Goal: Find specific page/section: Find specific page/section

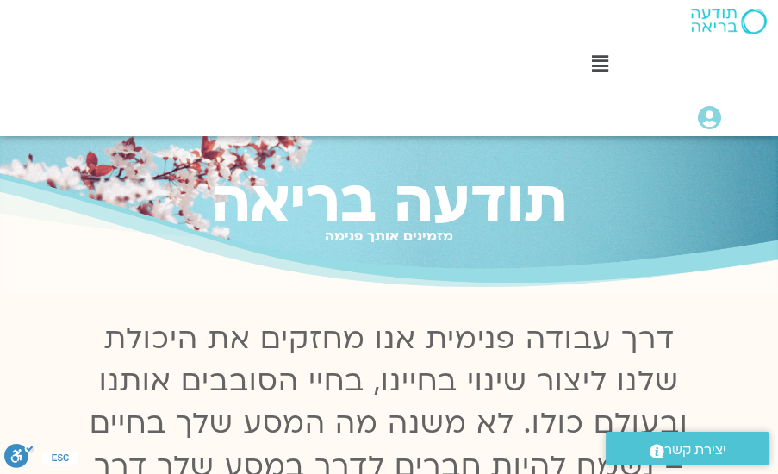
click at [599, 62] on icon at bounding box center [600, 63] width 16 height 19
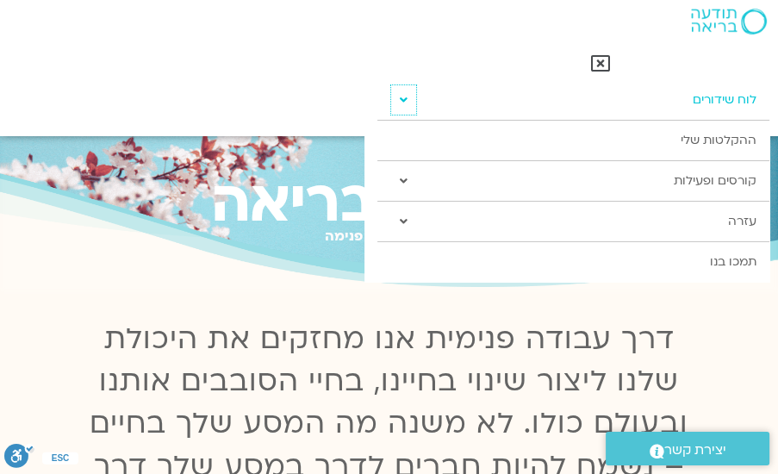
click at [403, 102] on icon at bounding box center [404, 100] width 8 height 12
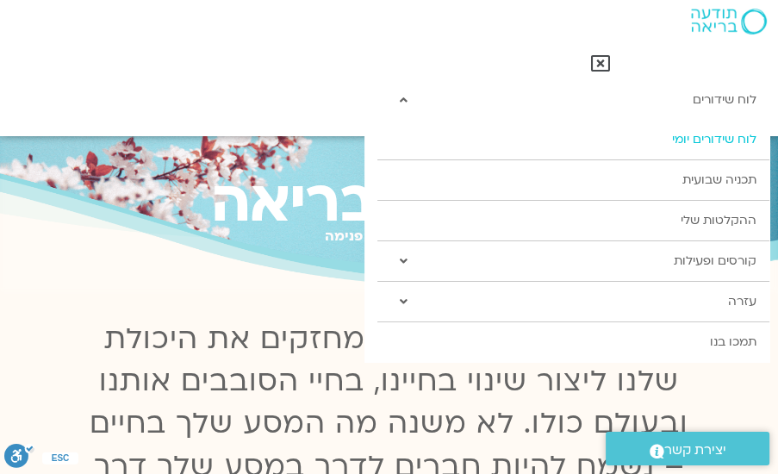
click at [704, 141] on link "לוח שידורים יומי" at bounding box center [572, 140] width 391 height 40
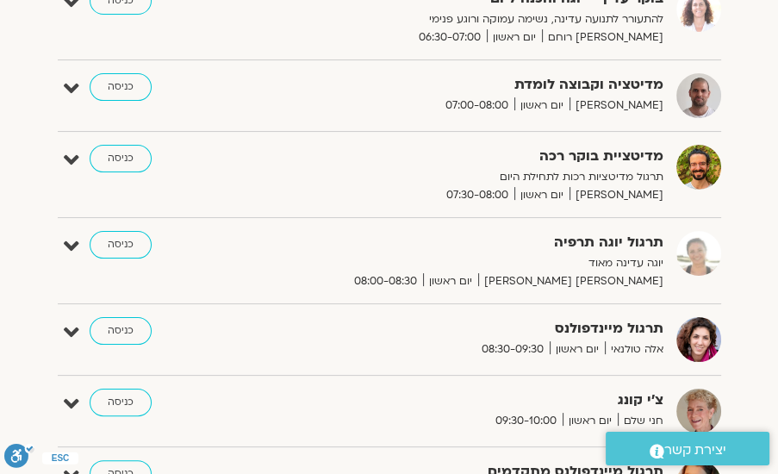
scroll to position [345, 0]
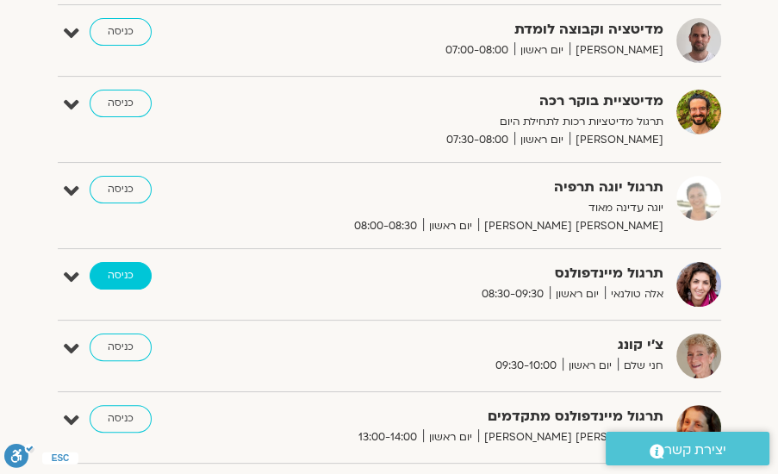
click at [115, 274] on link "כניסה" at bounding box center [121, 276] width 62 height 28
